Goal: Book appointment/travel/reservation

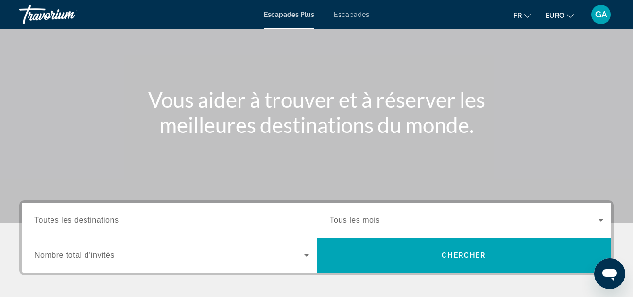
scroll to position [194, 0]
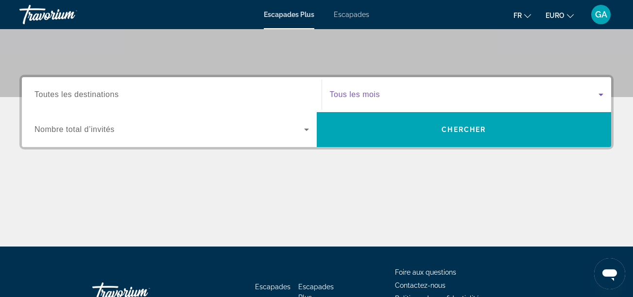
click at [601, 95] on icon "Widget de recherche" at bounding box center [601, 95] width 5 height 2
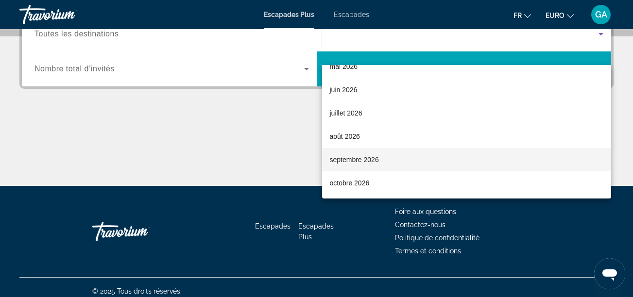
scroll to position [263, 0]
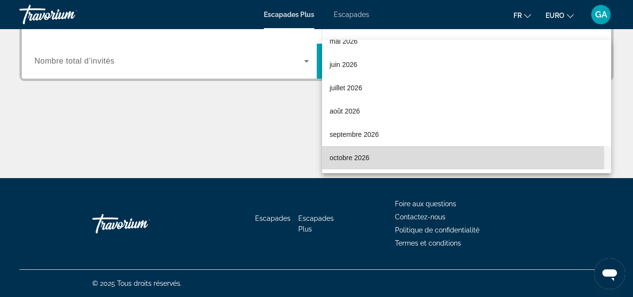
click at [360, 157] on font "octobre 2026" at bounding box center [350, 158] width 40 height 8
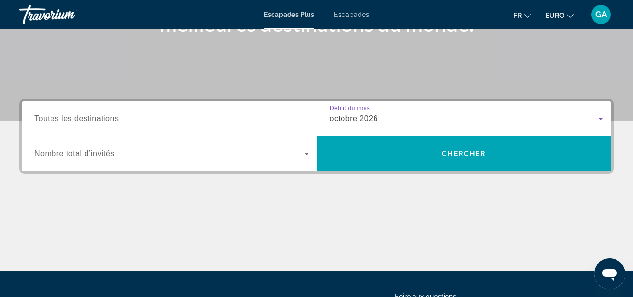
scroll to position [166, 0]
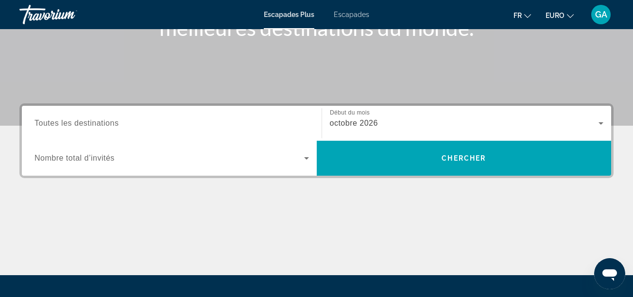
click at [77, 156] on span "Nombre total d’invités" at bounding box center [75, 158] width 80 height 8
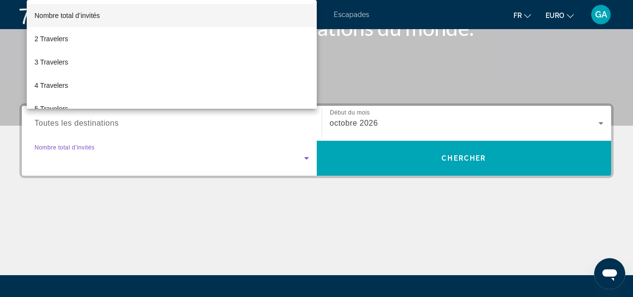
scroll to position [238, 0]
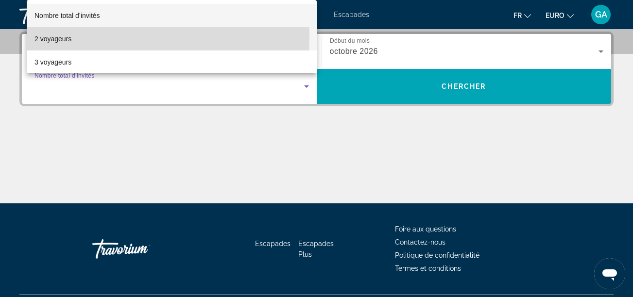
click at [52, 37] on font "2 voyageurs" at bounding box center [53, 39] width 37 height 8
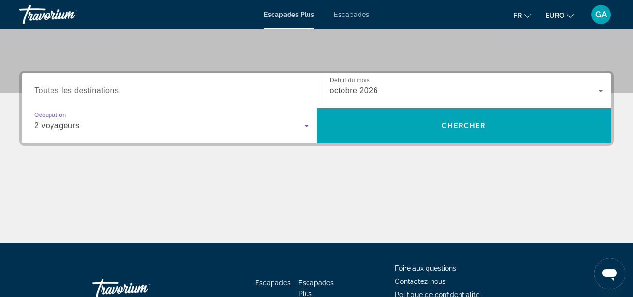
scroll to position [140, 0]
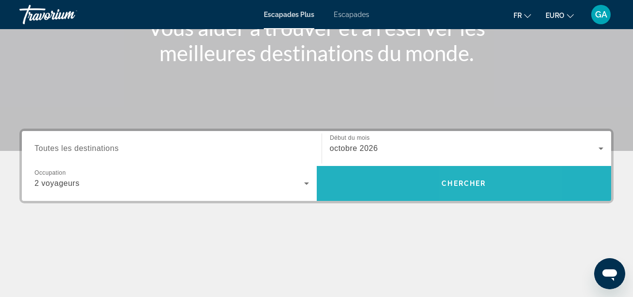
click at [468, 188] on span "Rechercher" at bounding box center [464, 183] width 295 height 23
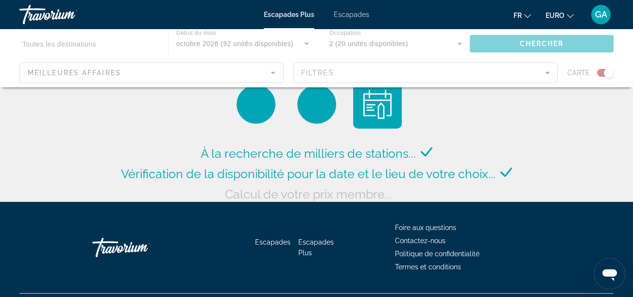
click at [600, 74] on div "Contenu principal" at bounding box center [316, 58] width 633 height 58
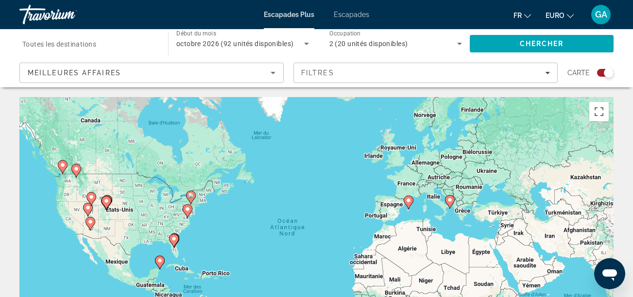
click at [601, 73] on div "Widget de recherche" at bounding box center [605, 73] width 17 height 8
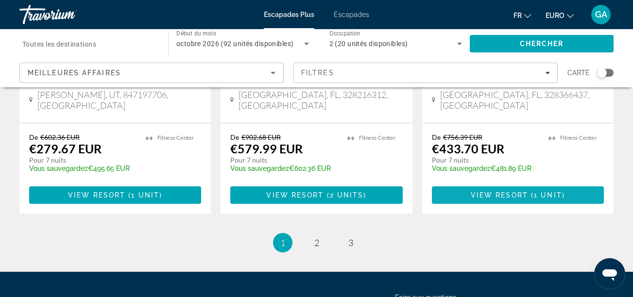
scroll to position [1312, 0]
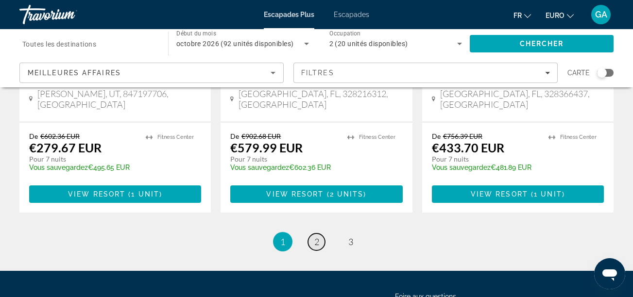
click at [316, 237] on span "2" at bounding box center [316, 242] width 5 height 11
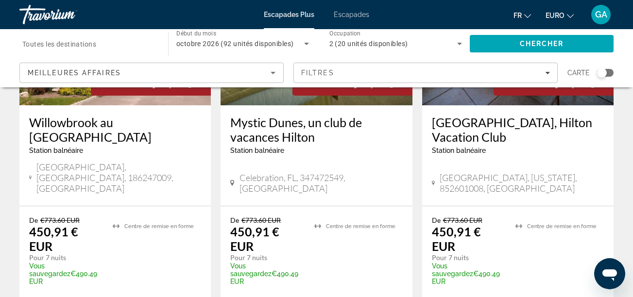
scroll to position [1393, 0]
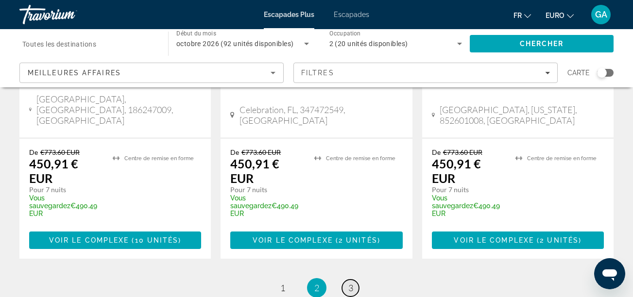
click at [348, 280] on link "page 3" at bounding box center [350, 288] width 17 height 17
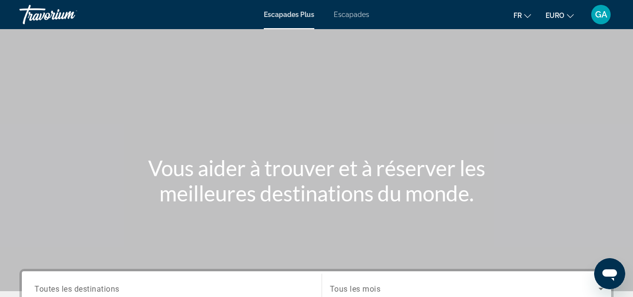
click at [40, 14] on div "Travorium" at bounding box center [67, 14] width 97 height 25
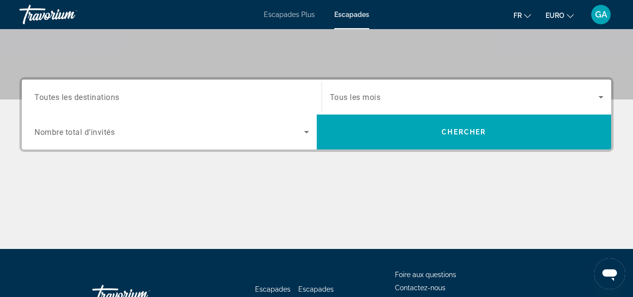
scroll to position [194, 0]
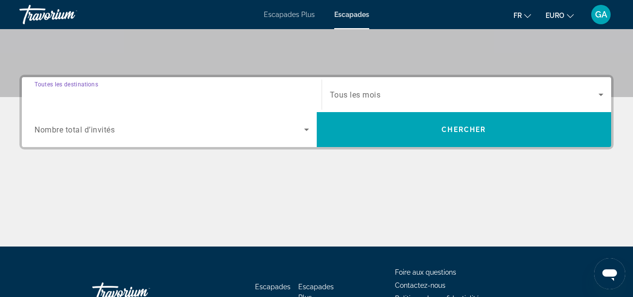
click at [93, 100] on input "Destination Toutes les destinations" at bounding box center [172, 95] width 275 height 12
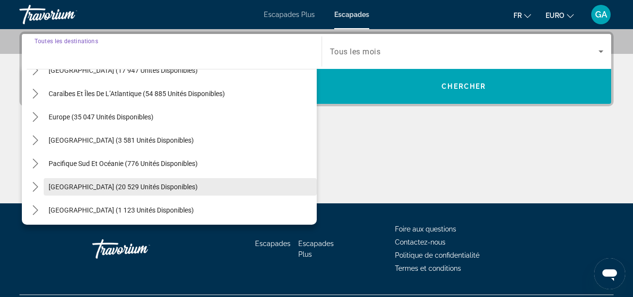
scroll to position [146, 0]
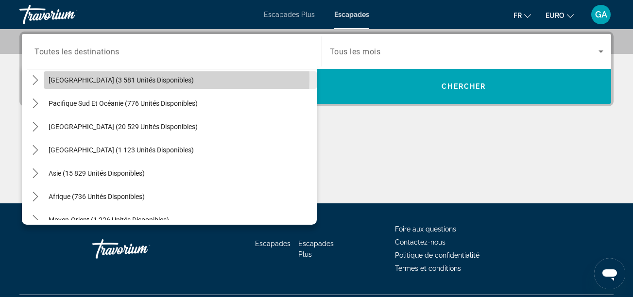
click at [112, 78] on span "[GEOGRAPHIC_DATA] (3 581 unités disponibles)" at bounding box center [121, 80] width 145 height 8
type input "**********"
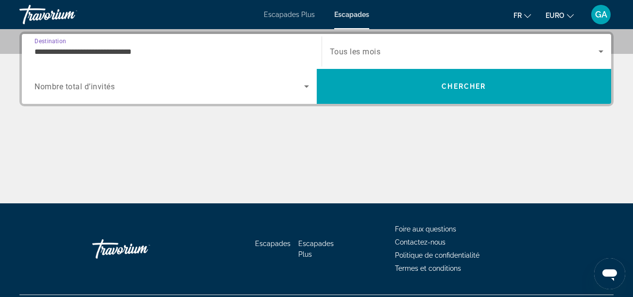
click at [159, 89] on span "Widget de recherche" at bounding box center [170, 87] width 270 height 12
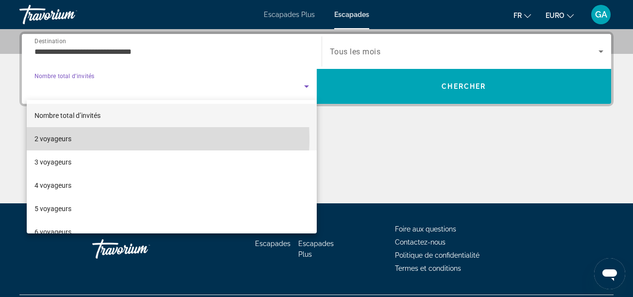
click at [70, 139] on font "2 voyageurs" at bounding box center [53, 139] width 37 height 8
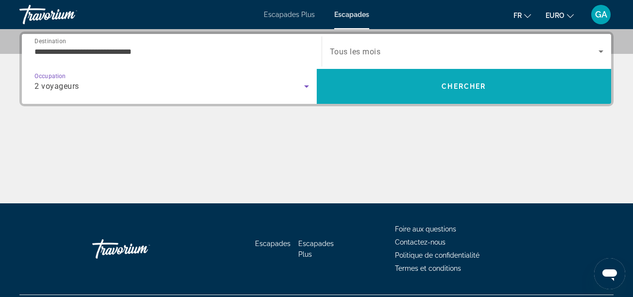
click at [459, 90] on span "Rechercher" at bounding box center [464, 86] width 295 height 23
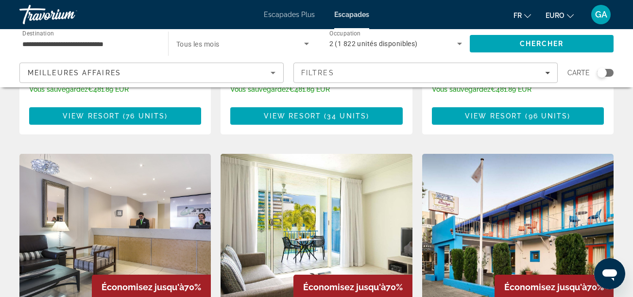
scroll to position [1264, 0]
